Goal: Register for event/course

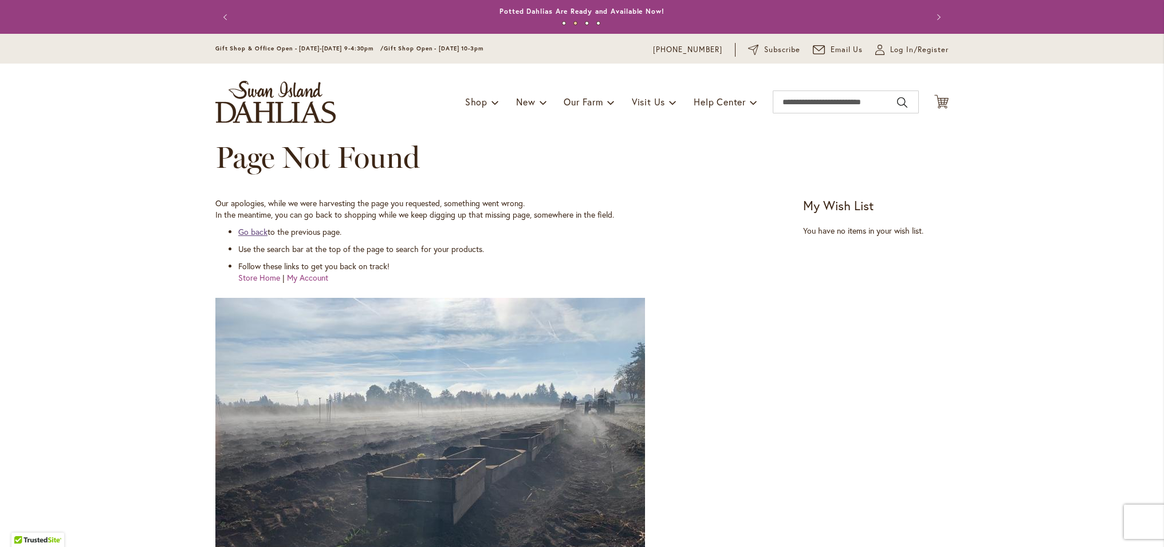
click at [248, 230] on link "Go back" at bounding box center [252, 231] width 29 height 11
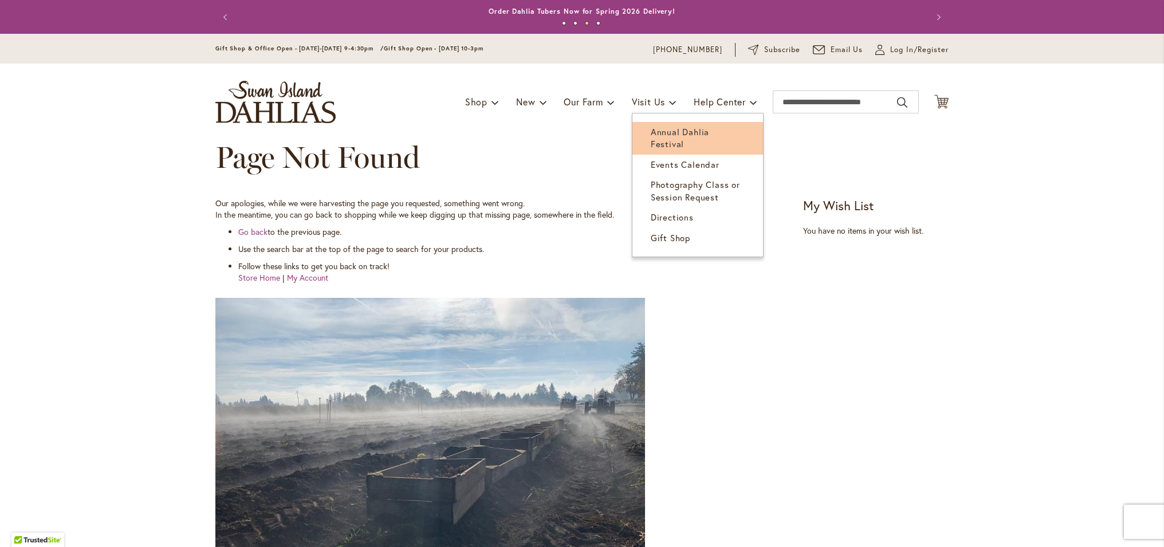
click at [659, 131] on span "Annual Dahlia Festival" at bounding box center [680, 137] width 58 height 23
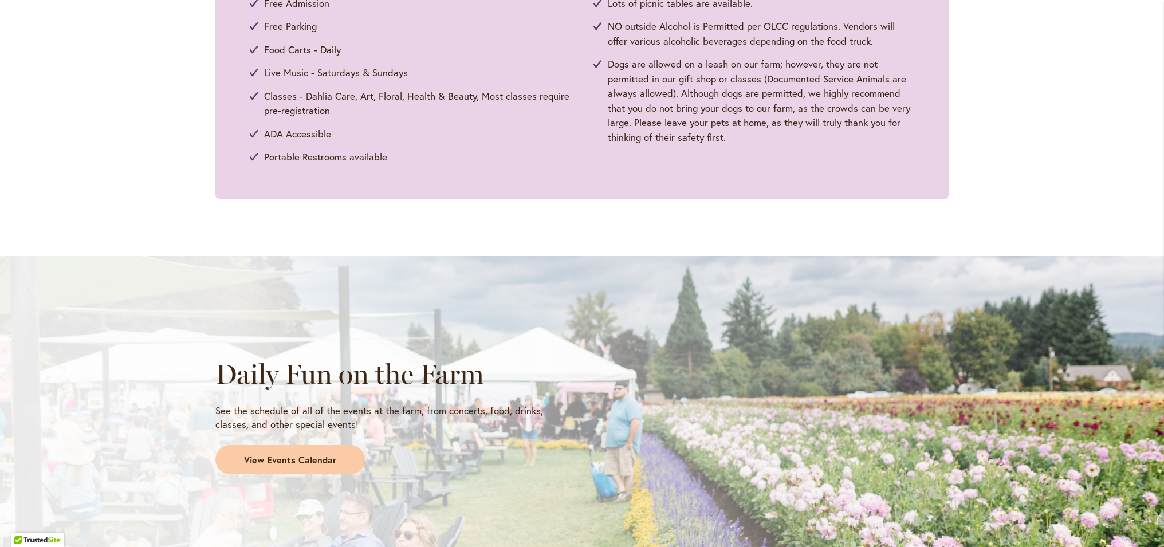
scroll to position [773, 0]
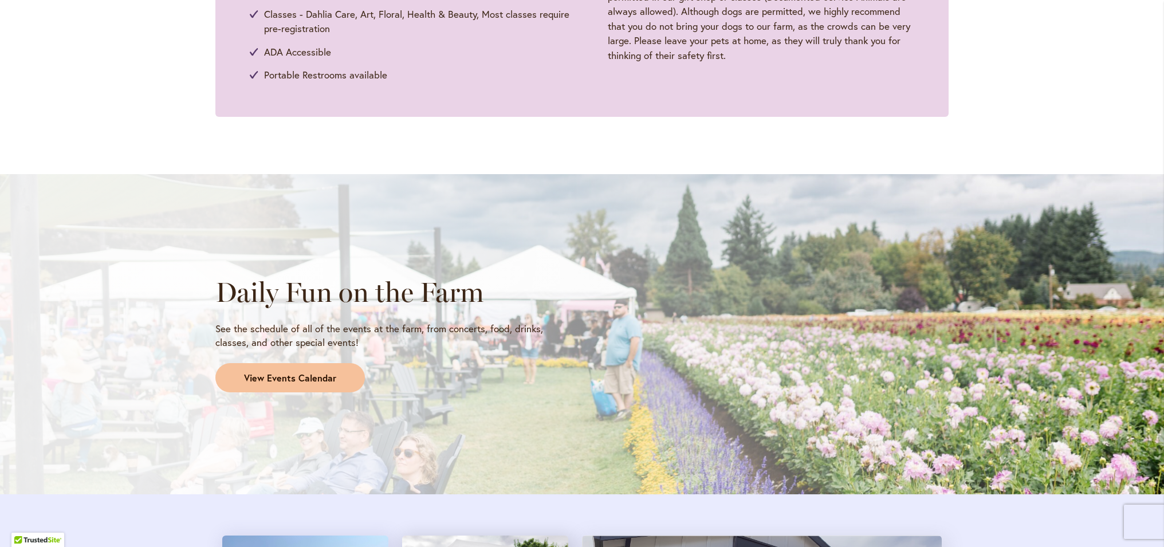
click at [291, 372] on span "View Events Calendar" at bounding box center [290, 378] width 92 height 13
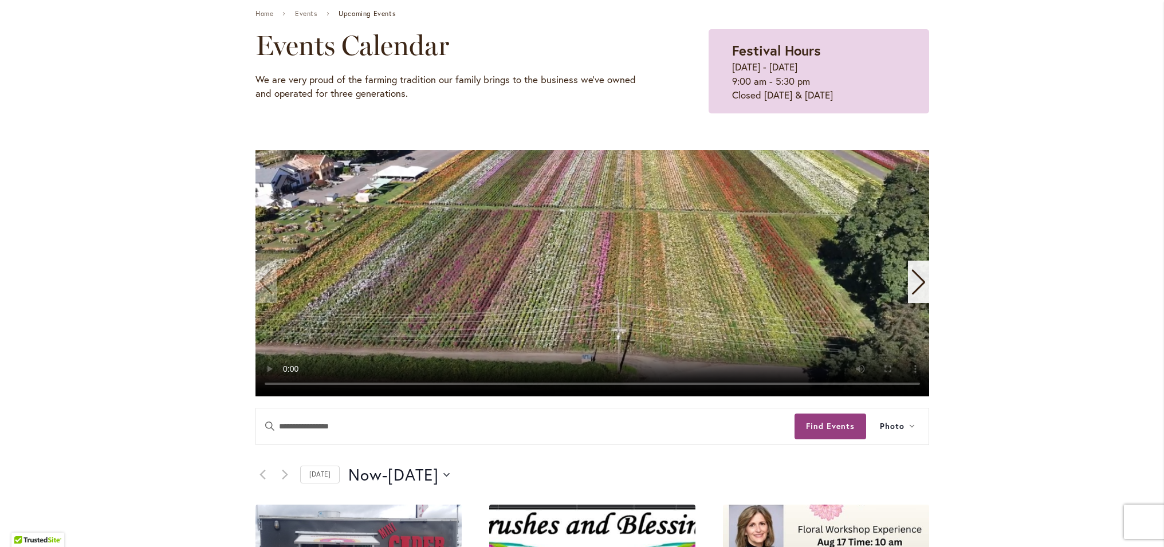
scroll to position [264, 0]
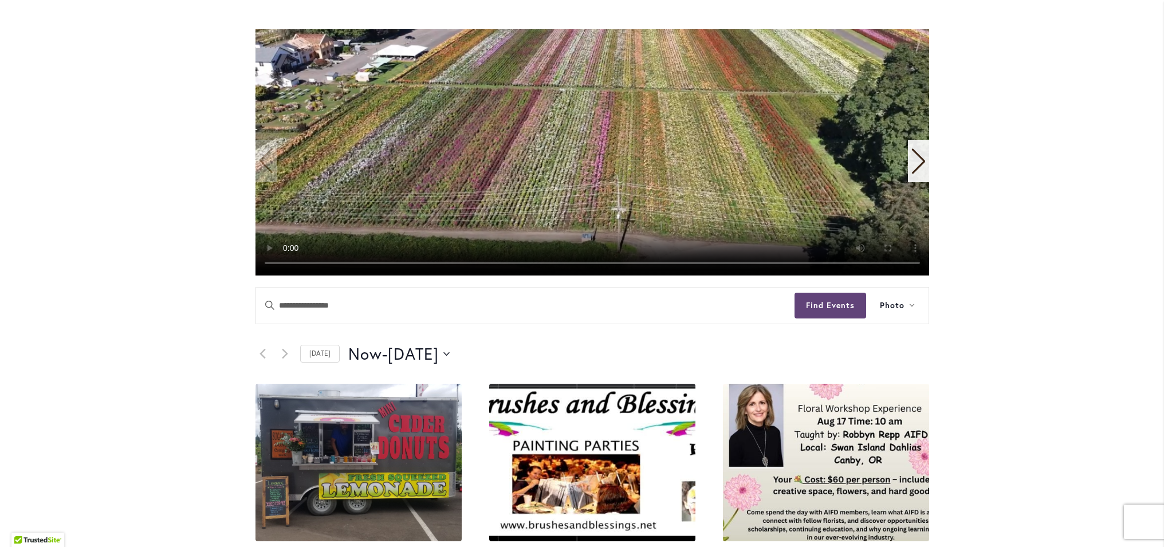
click at [824, 301] on button "Find Events" at bounding box center [831, 306] width 72 height 26
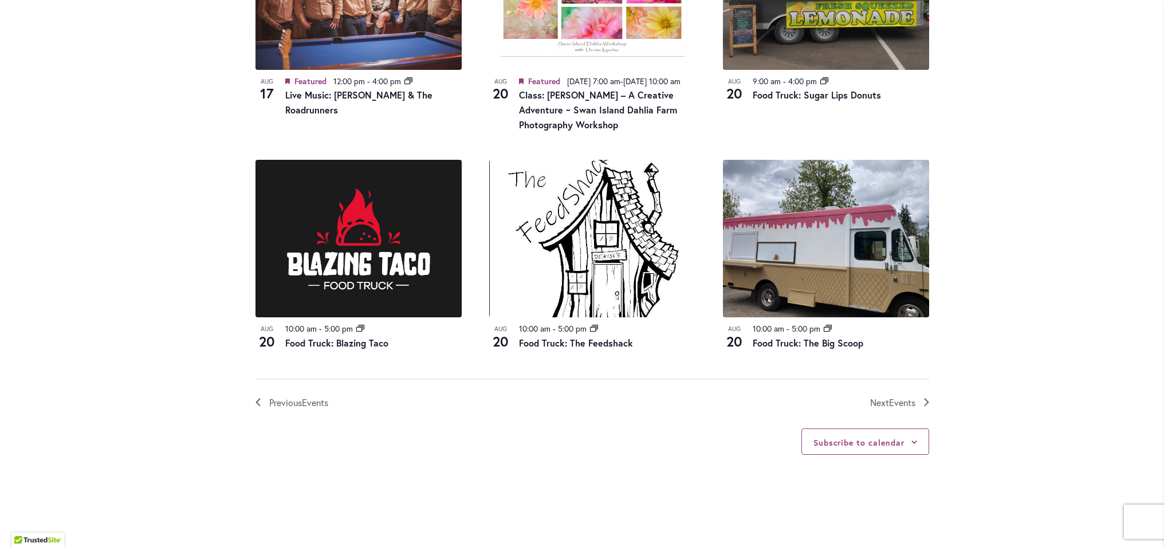
scroll to position [1301, 0]
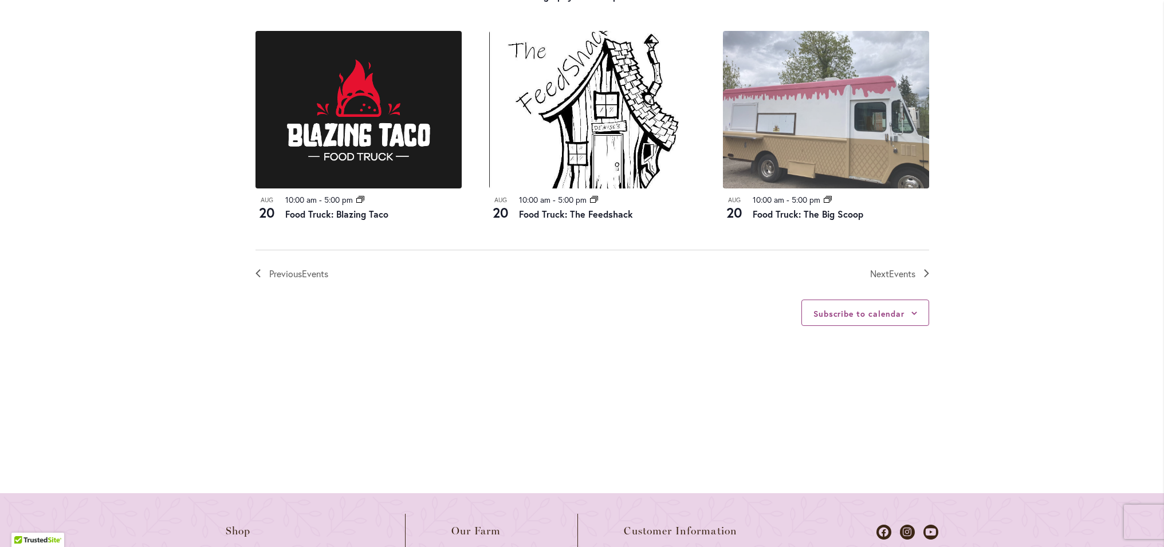
click at [799, 156] on img at bounding box center [826, 110] width 206 height 158
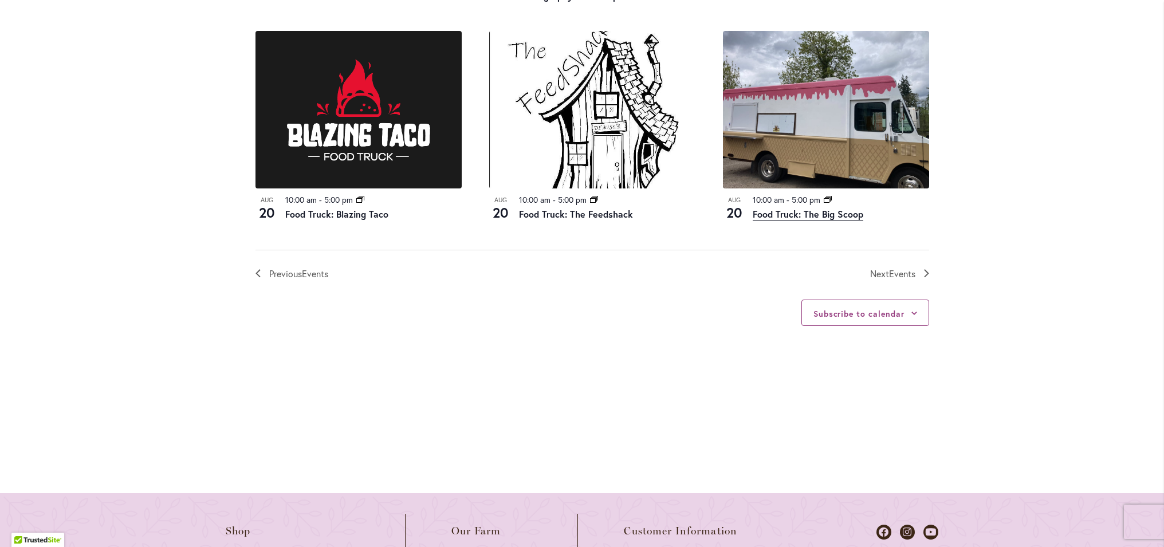
click at [778, 219] on link "Food Truck: The Big Scoop" at bounding box center [808, 214] width 111 height 13
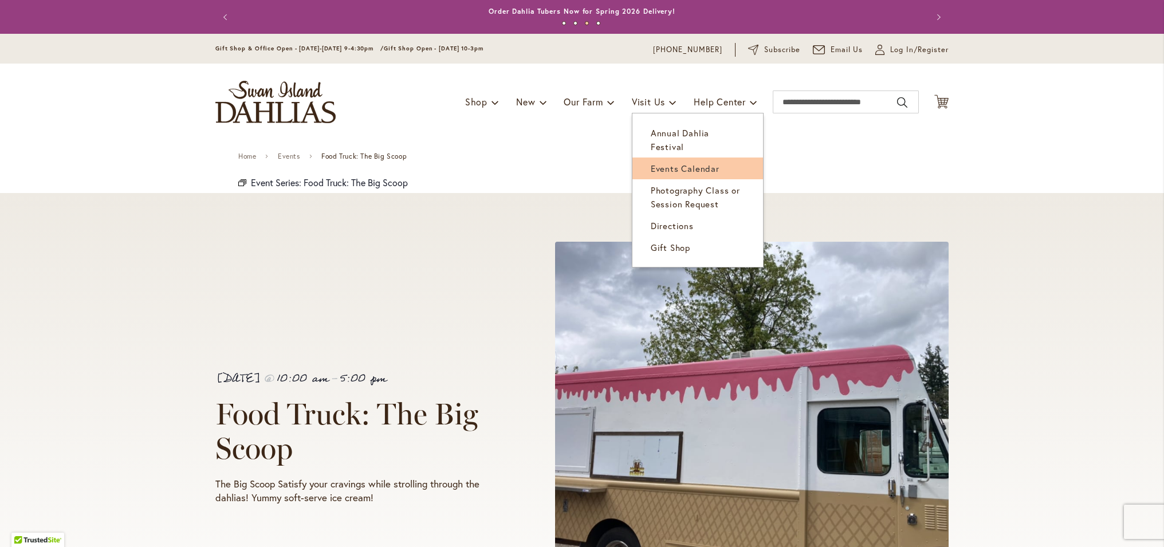
click at [661, 163] on span "Events Calendar" at bounding box center [685, 168] width 69 height 11
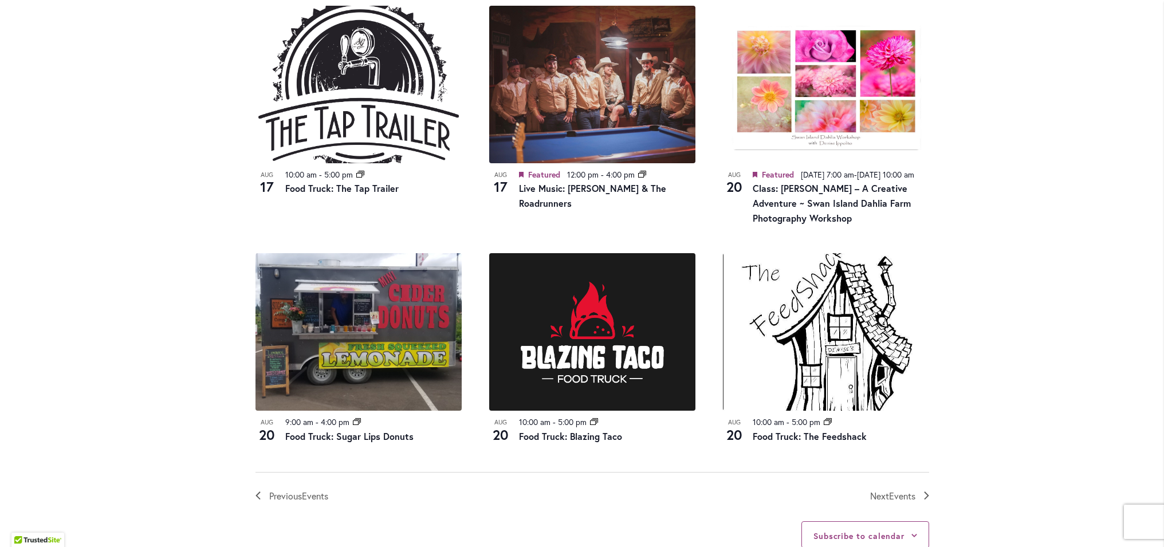
scroll to position [1150, 0]
